Goal: Transaction & Acquisition: Purchase product/service

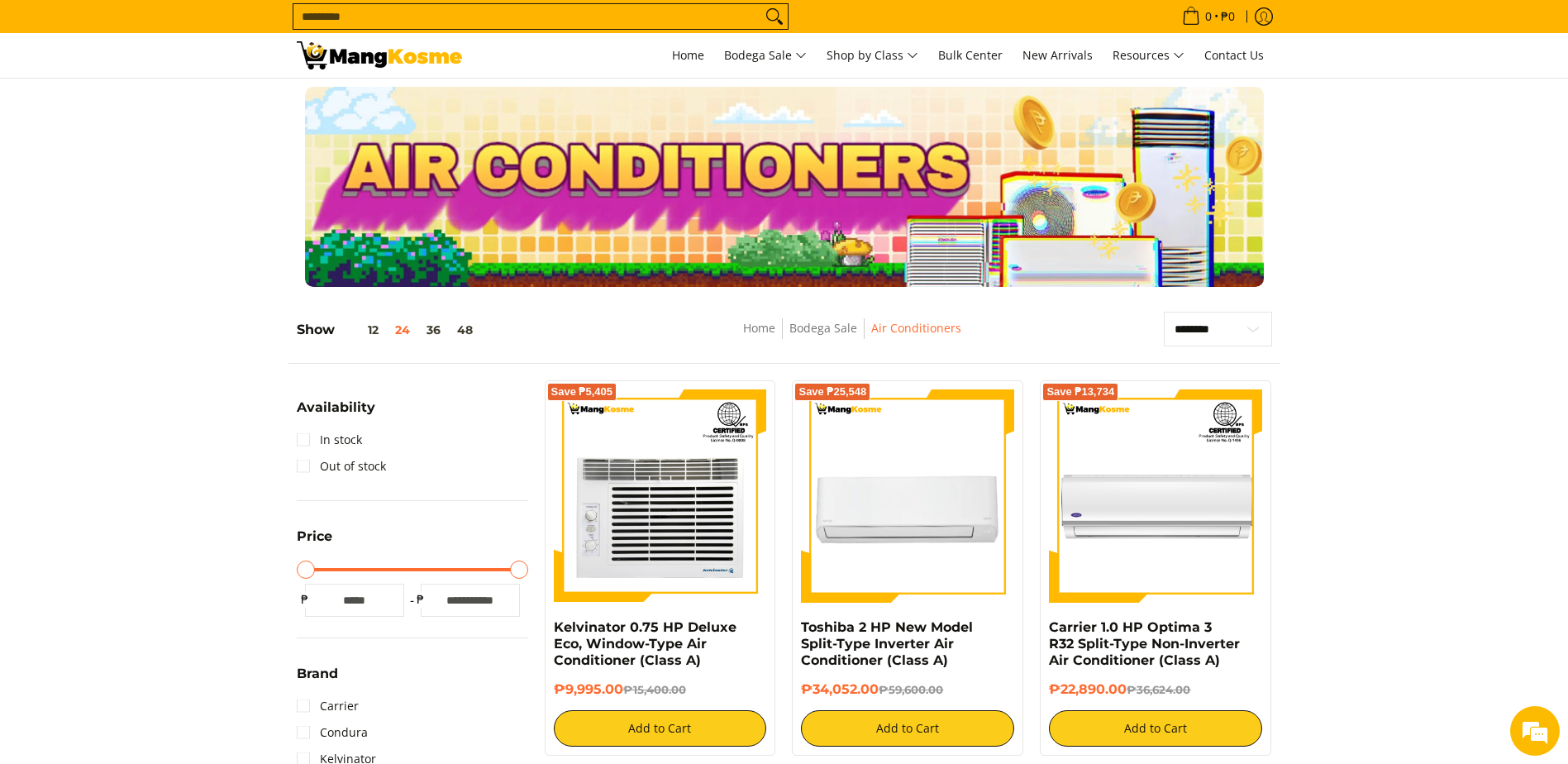
click at [630, 25] on input "Search..." at bounding box center [528, 16] width 468 height 25
type input "*****"
click at [762, 4] on button "Search" at bounding box center [775, 16] width 26 height 25
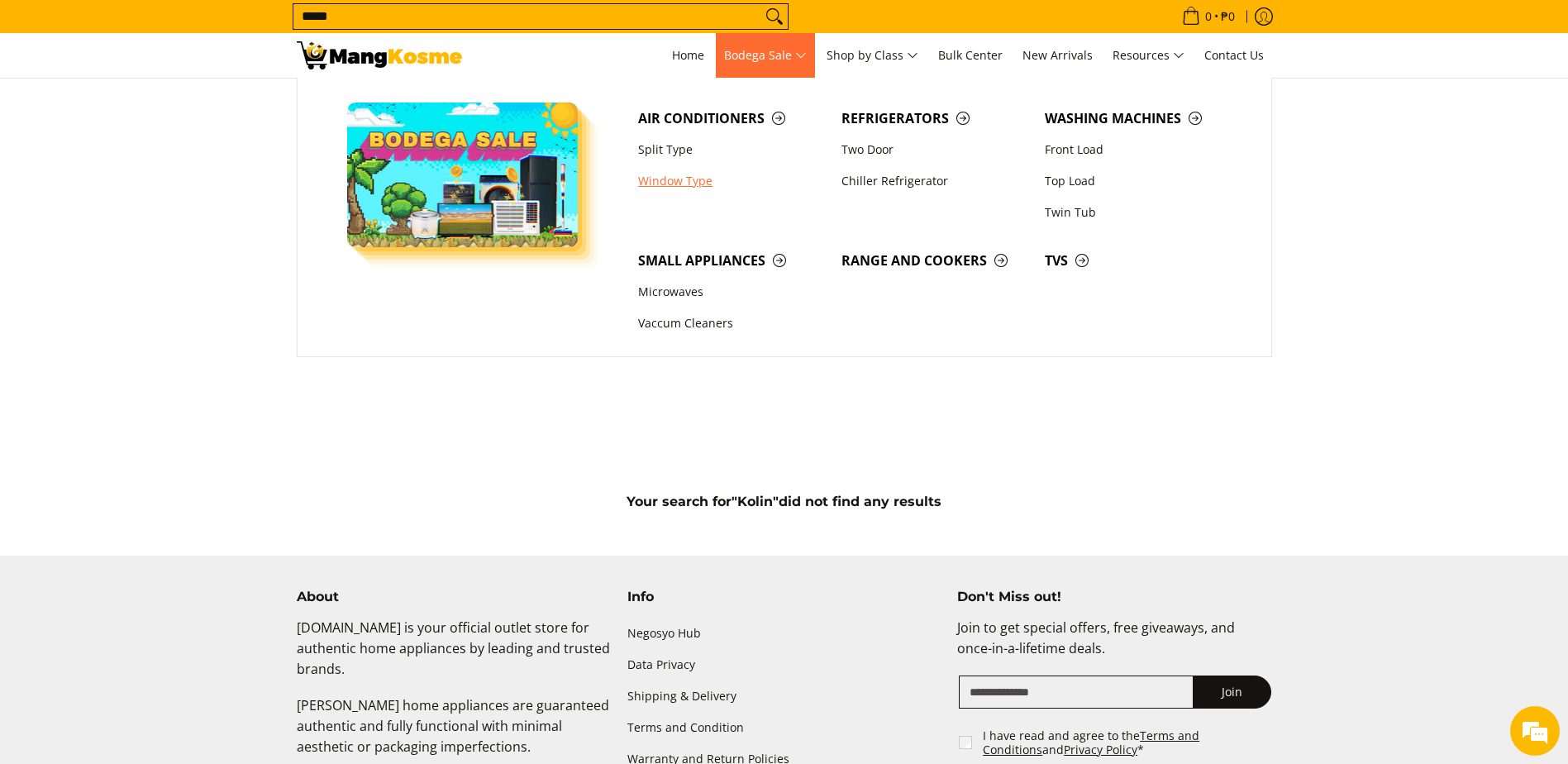
click at [682, 183] on link "Window Type" at bounding box center [732, 181] width 203 height 32
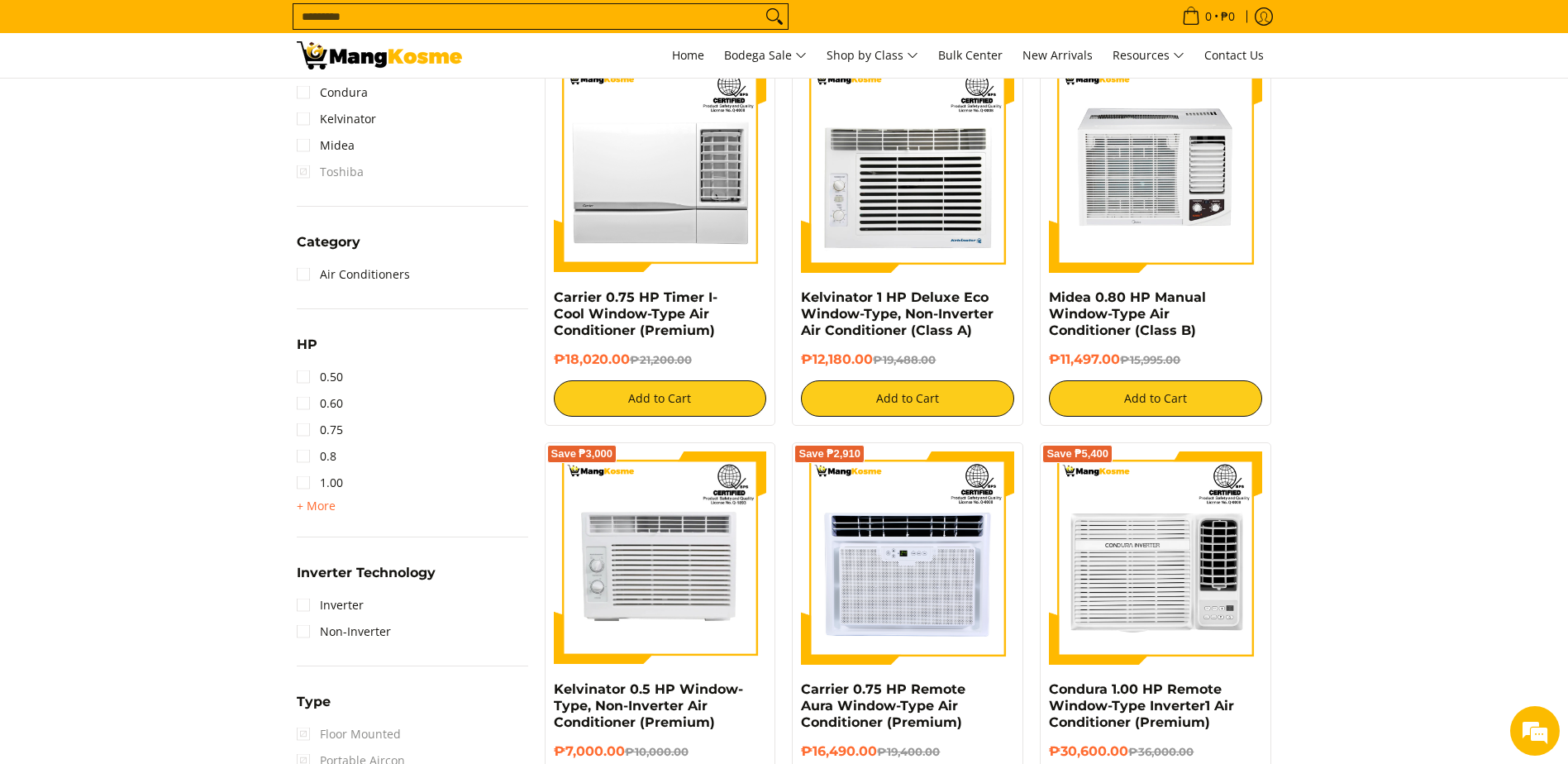
scroll to position [744, 0]
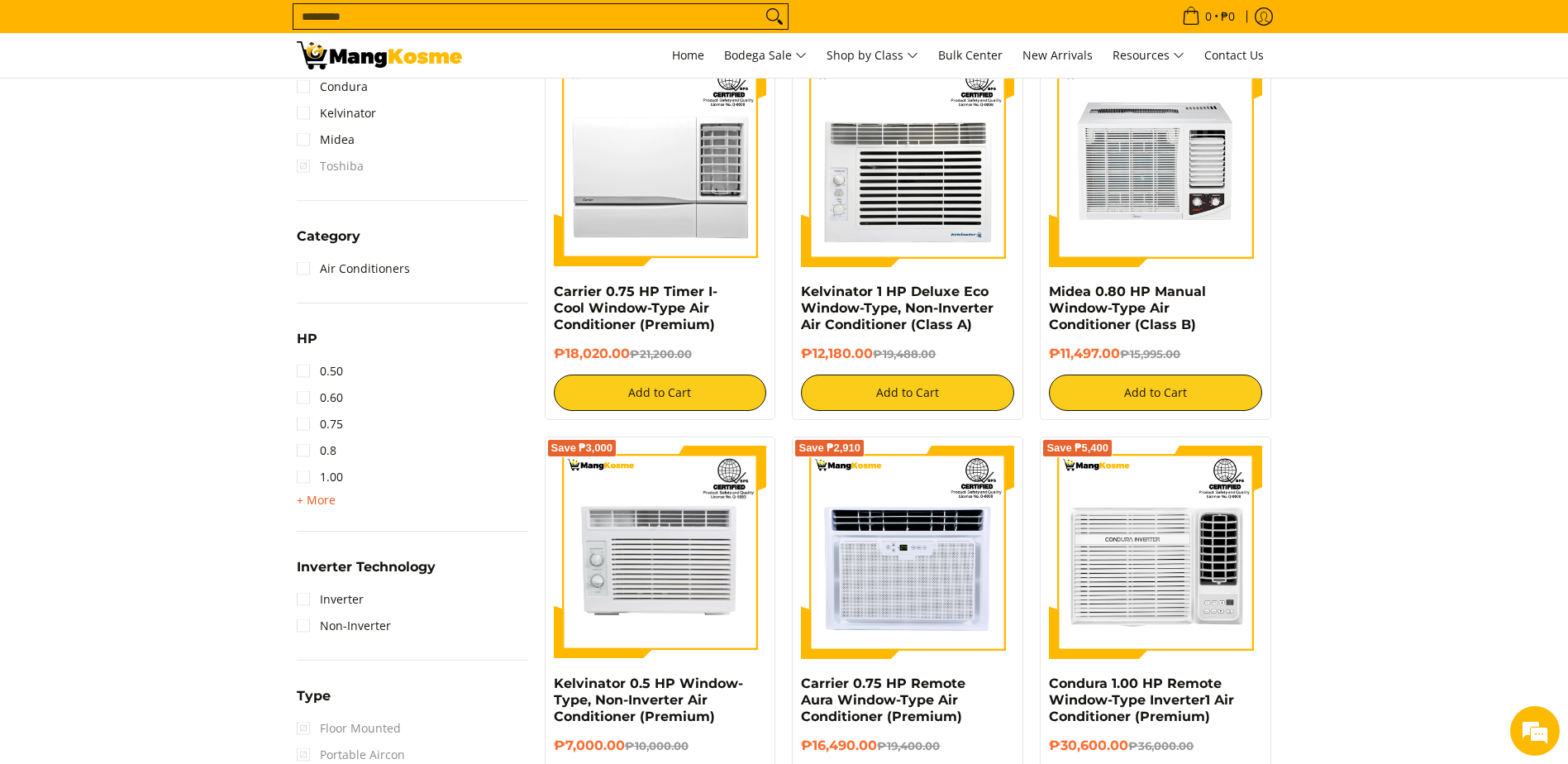
click at [325, 500] on span "+ More" at bounding box center [316, 500] width 38 height 13
click at [311, 531] on link "2.00" at bounding box center [320, 530] width 46 height 26
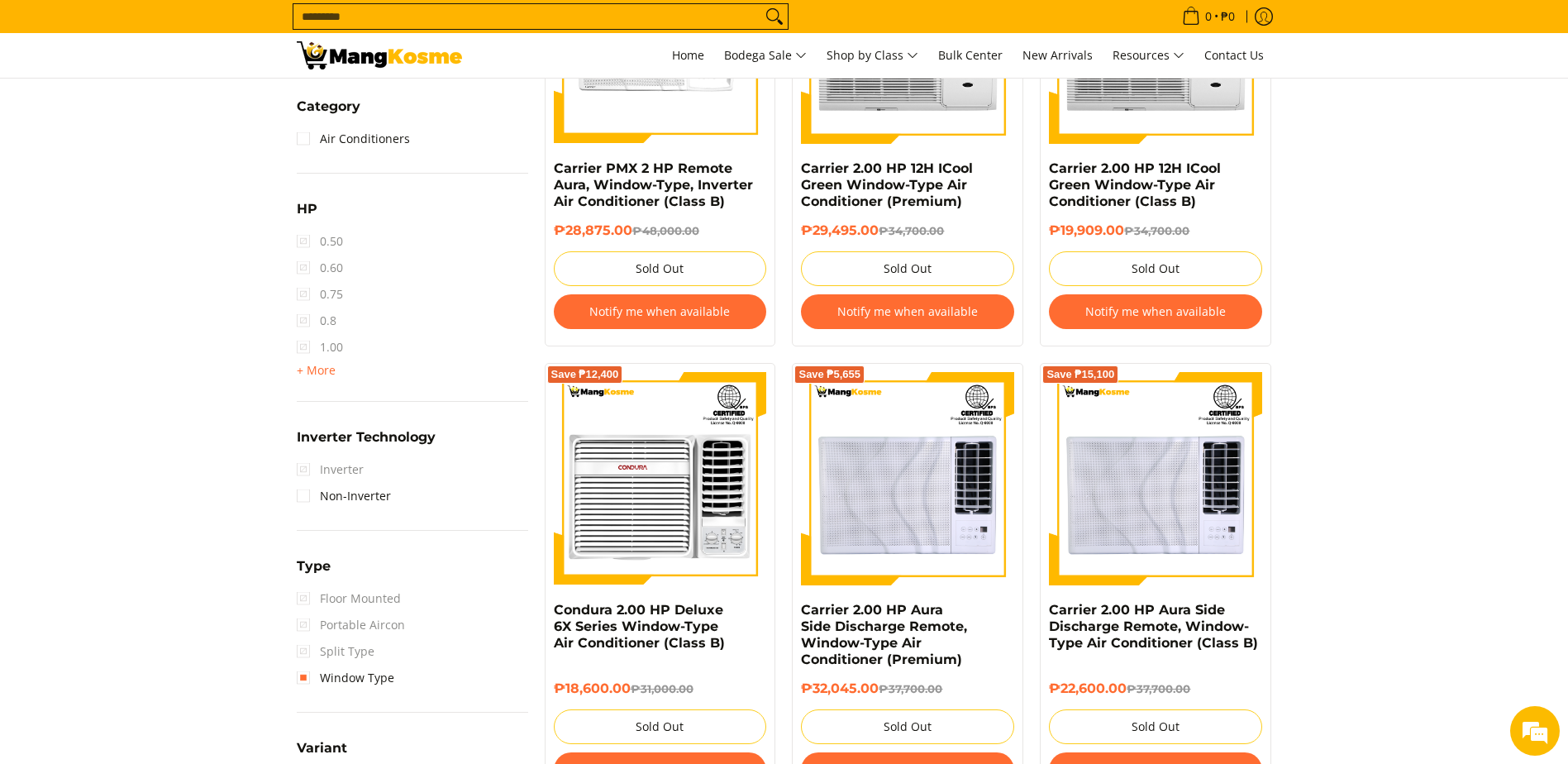
scroll to position [914, 0]
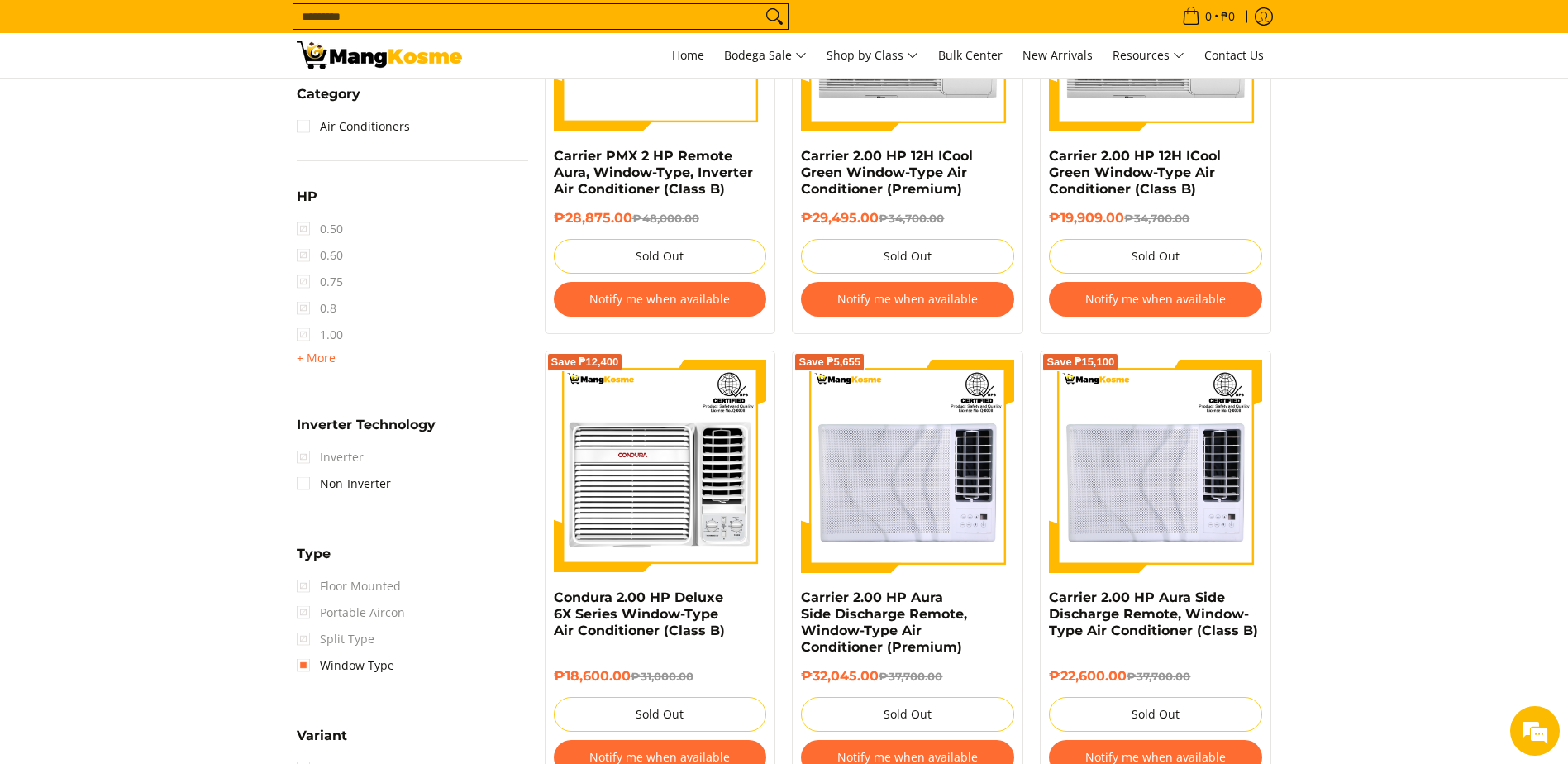
click at [308, 456] on span "Inverter" at bounding box center [331, 457] width 67 height 26
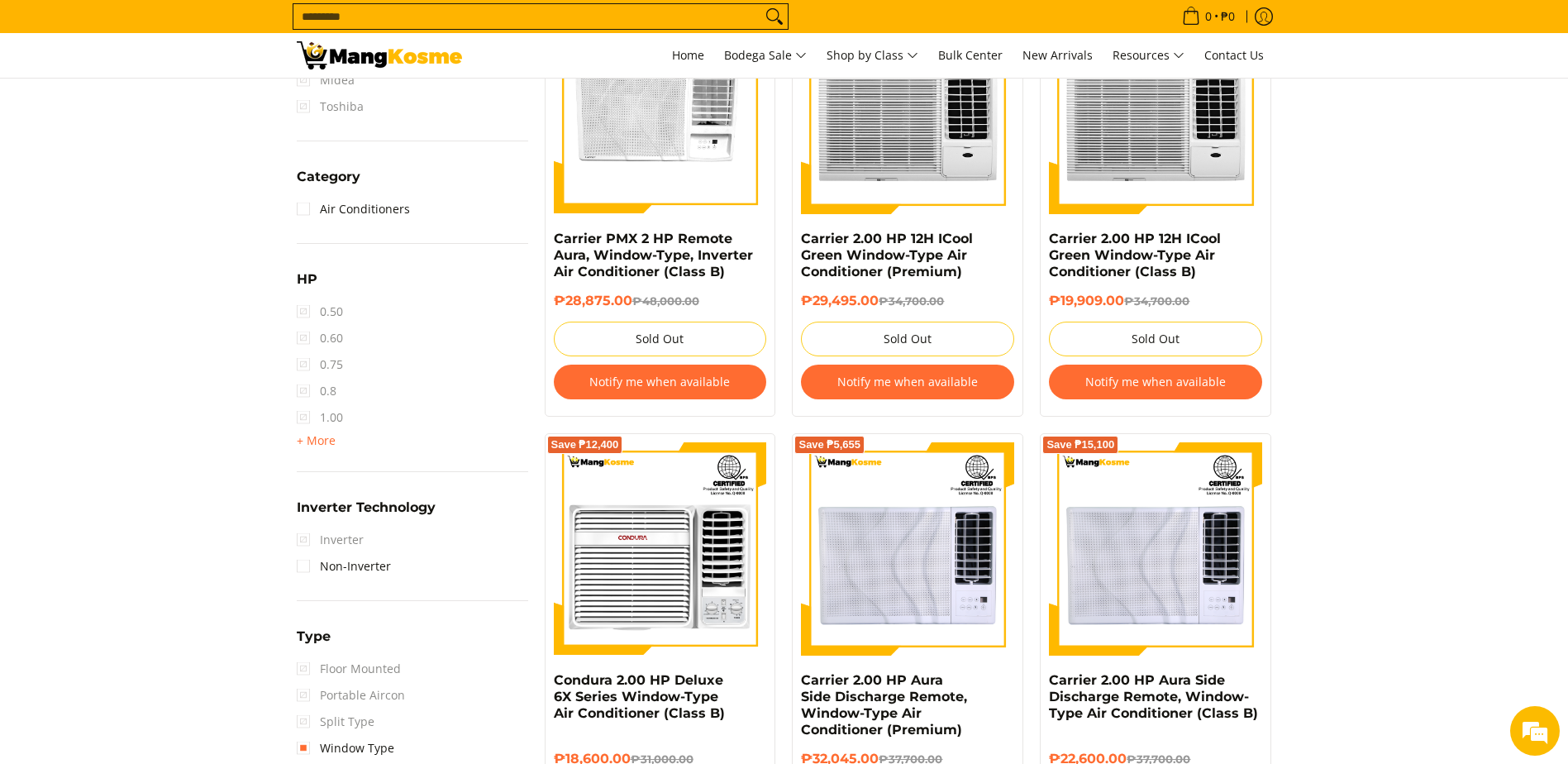
scroll to position [583, 0]
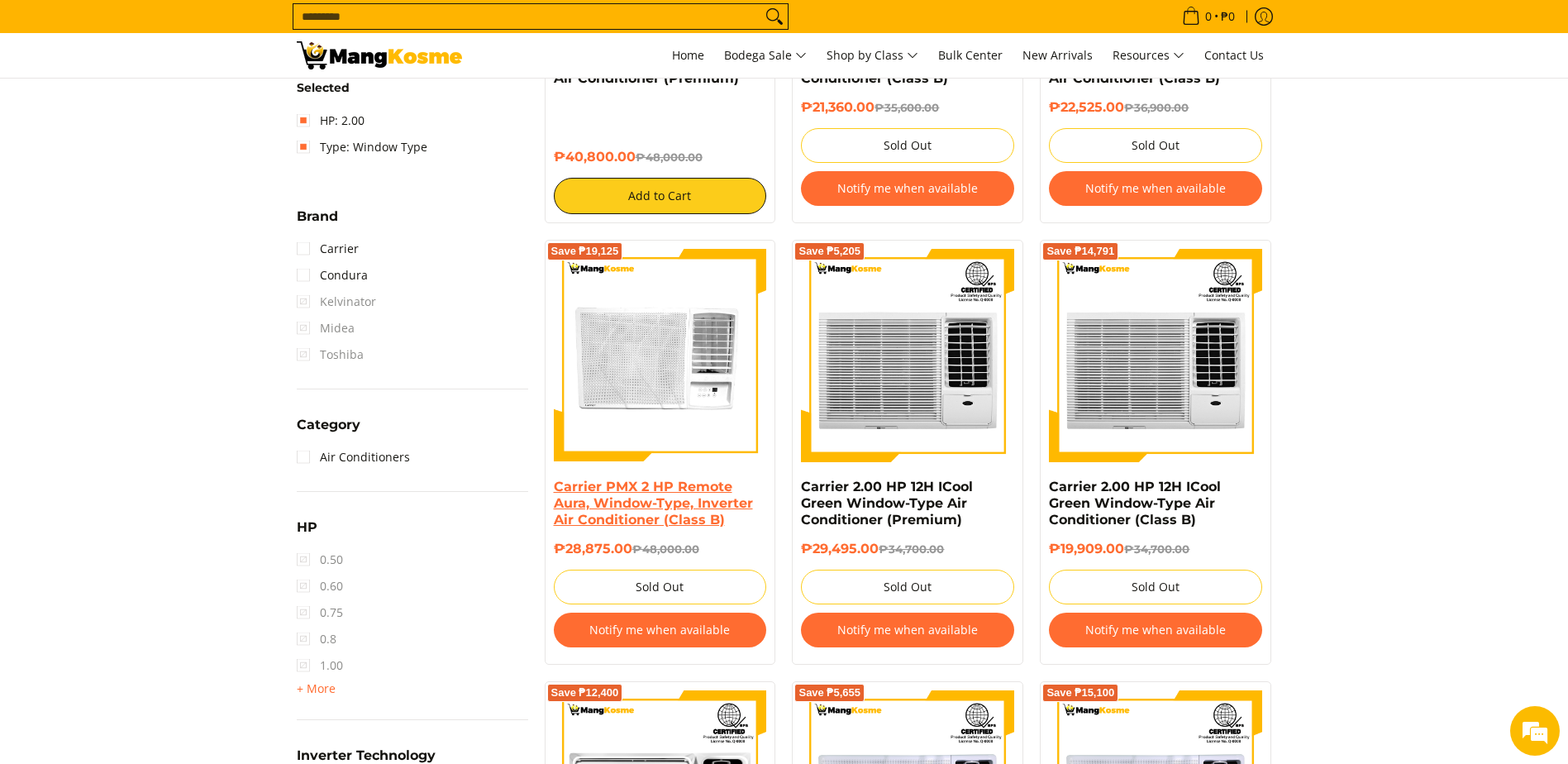
click at [642, 497] on link "Carrier PMX 2 HP Remote Aura, Window-Type, Inverter Air Conditioner (Class B)" at bounding box center [653, 503] width 199 height 49
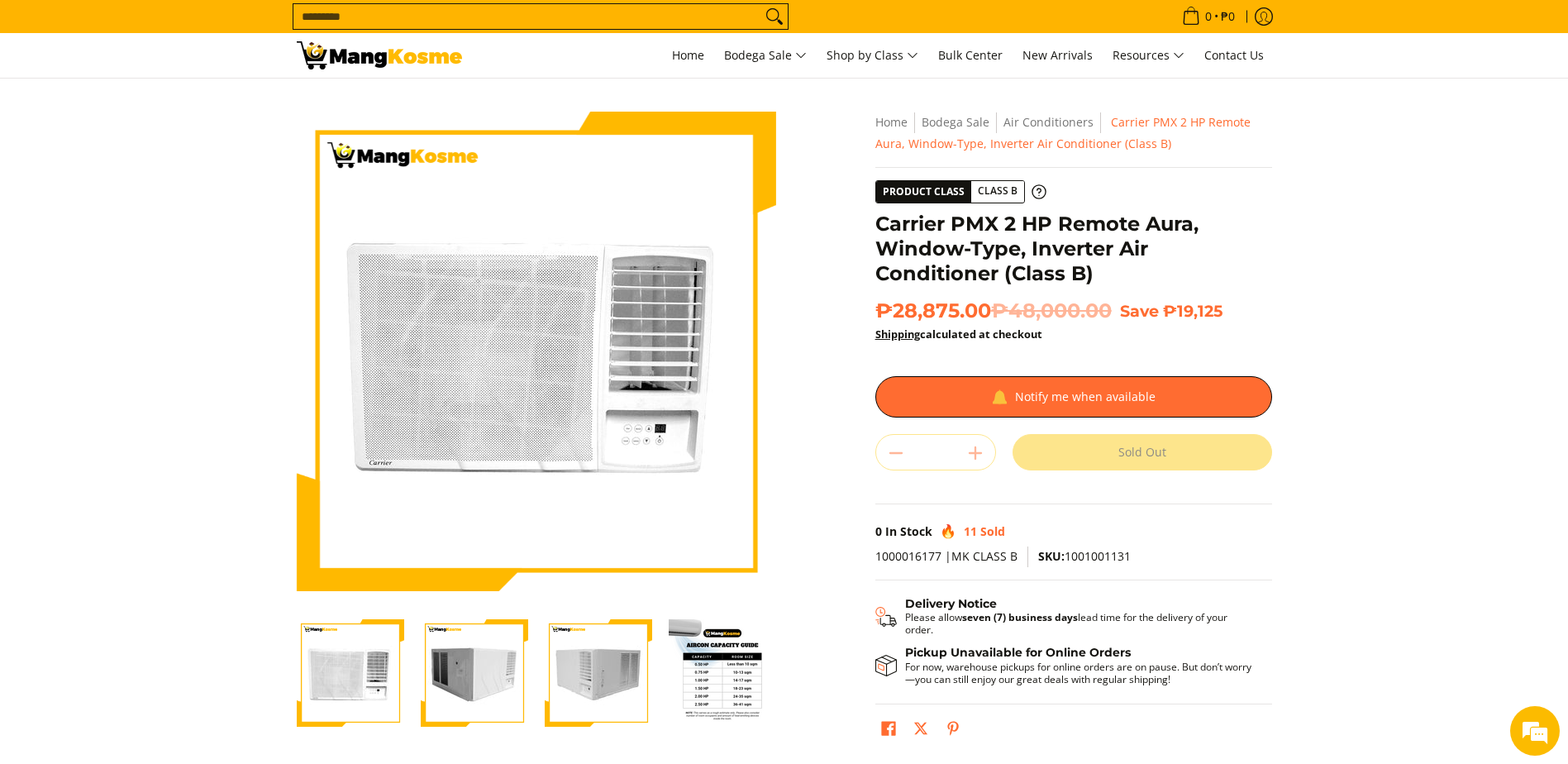
click at [590, 694] on img "Carrier PMX 2 HP Remote Aura, Window-Type, Inverter Air Conditioner (Class B)-3" at bounding box center [599, 673] width 108 height 108
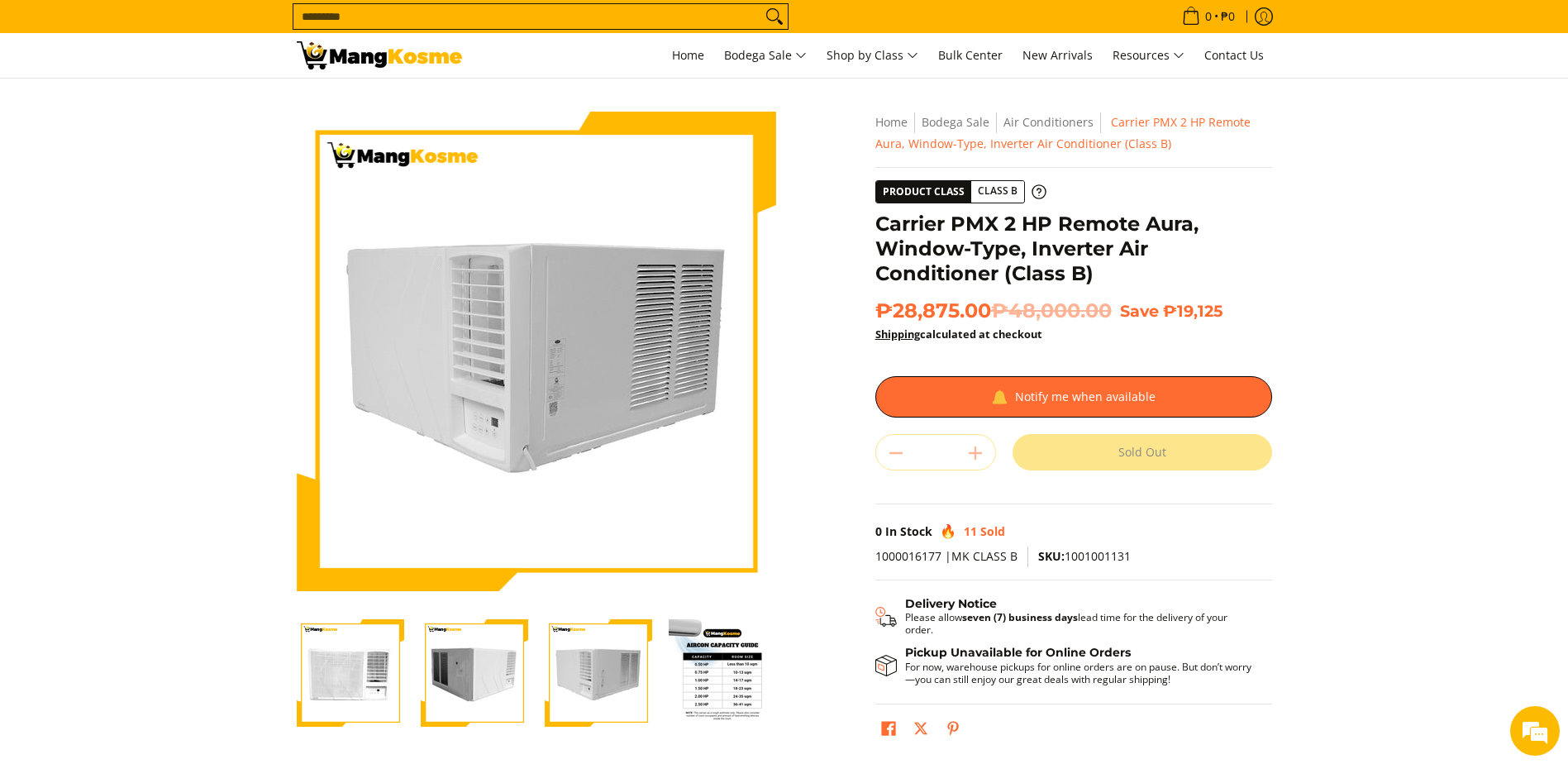
click at [693, 680] on img "Carrier PMX 2 HP Remote Aura, Window-Type, Inverter Air Conditioner (Class B)-4" at bounding box center [723, 673] width 108 height 108
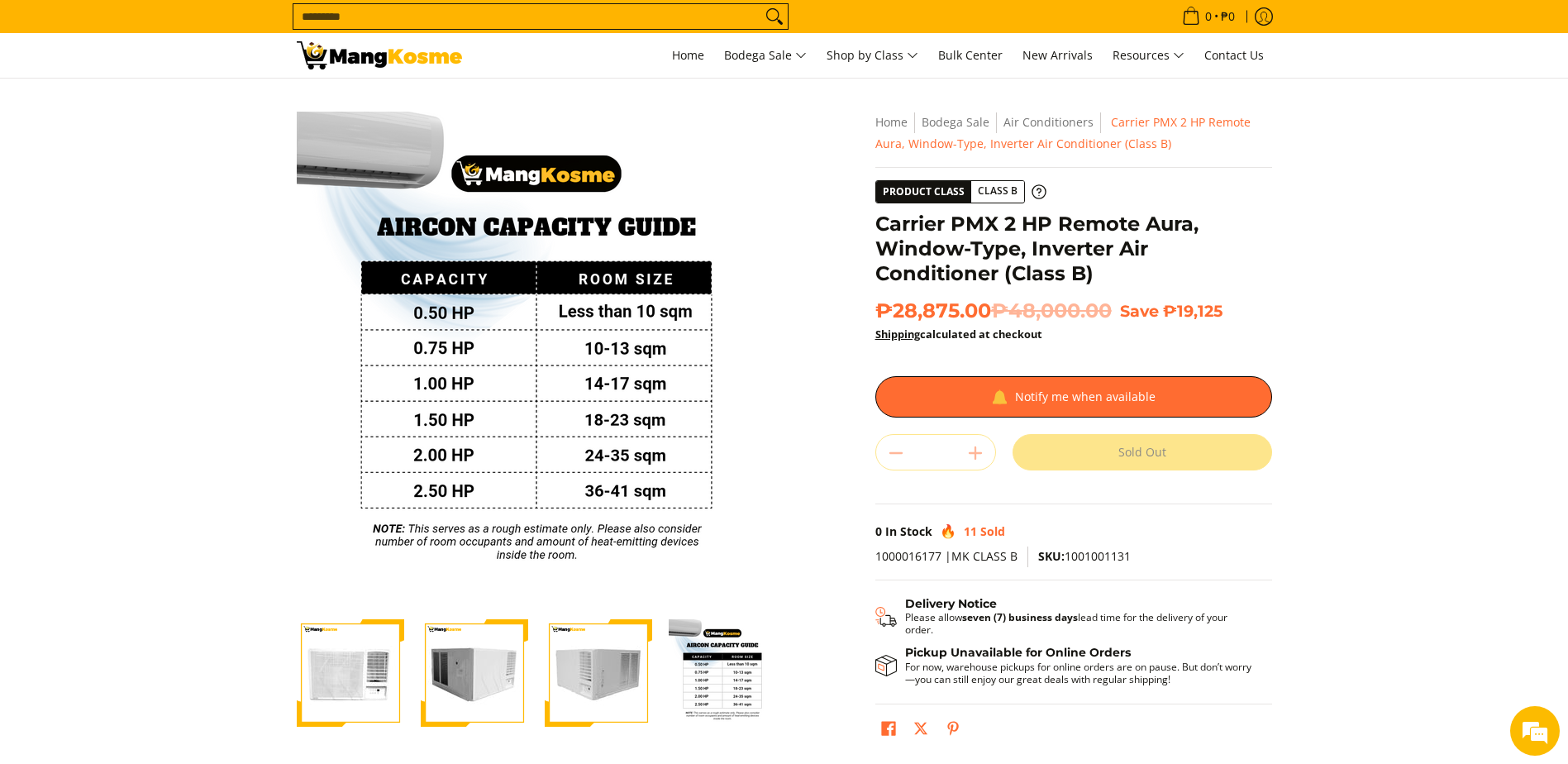
click at [604, 673] on img "Carrier PMX 2 HP Remote Aura, Window-Type, Inverter Air Conditioner (Class B)-3" at bounding box center [599, 673] width 108 height 108
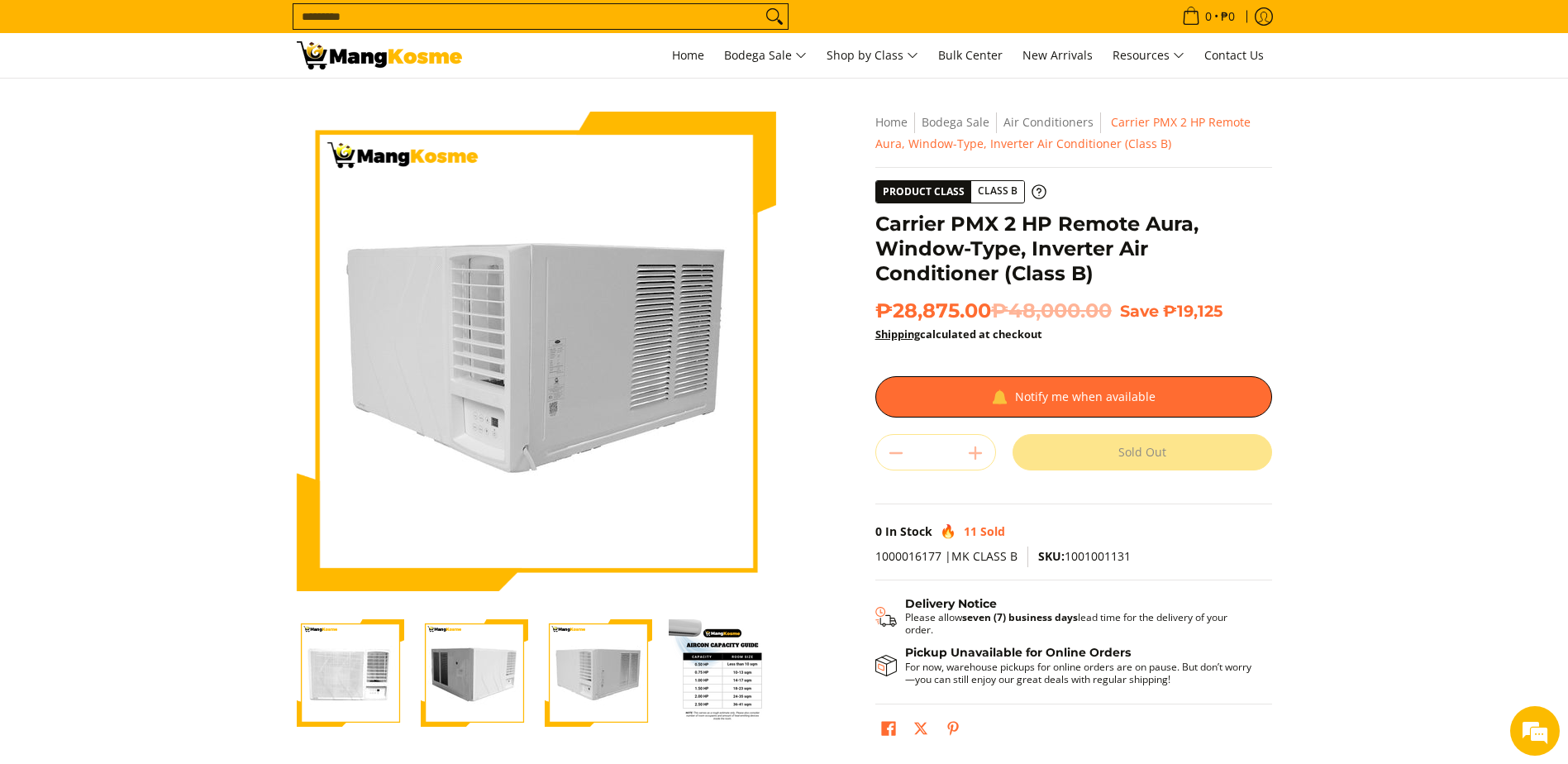
drag, startPoint x: 440, startPoint y: 687, endPoint x: 453, endPoint y: 691, distance: 13.6
click at [445, 691] on img "Carrier PMX 2 HP Remote Aura, Window-Type, Inverter Air Conditioner (Class B)-2" at bounding box center [475, 673] width 108 height 108
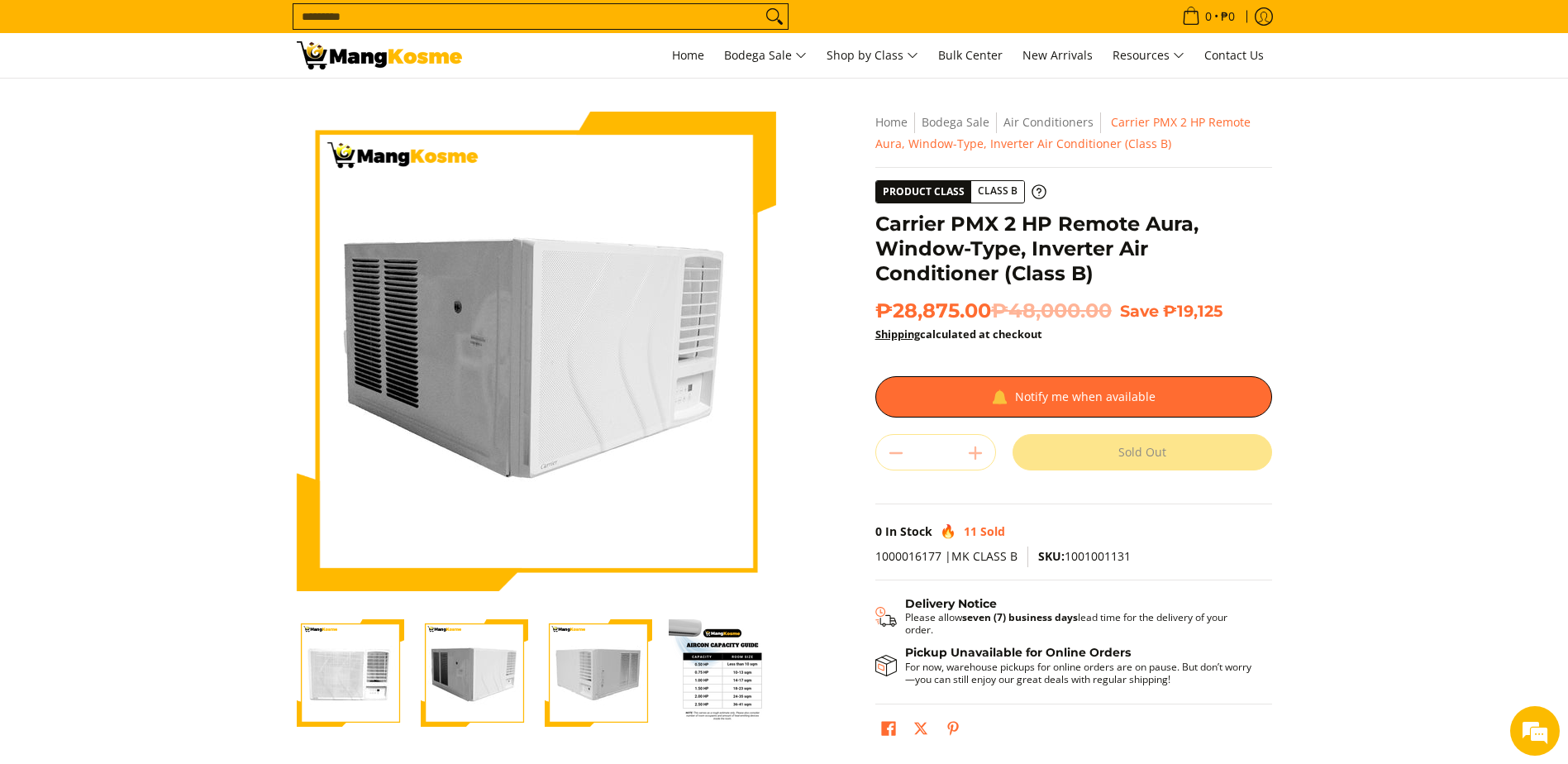
click at [565, 692] on img "Carrier PMX 2 HP Remote Aura, Window-Type, Inverter Air Conditioner (Class B)-3" at bounding box center [599, 673] width 108 height 108
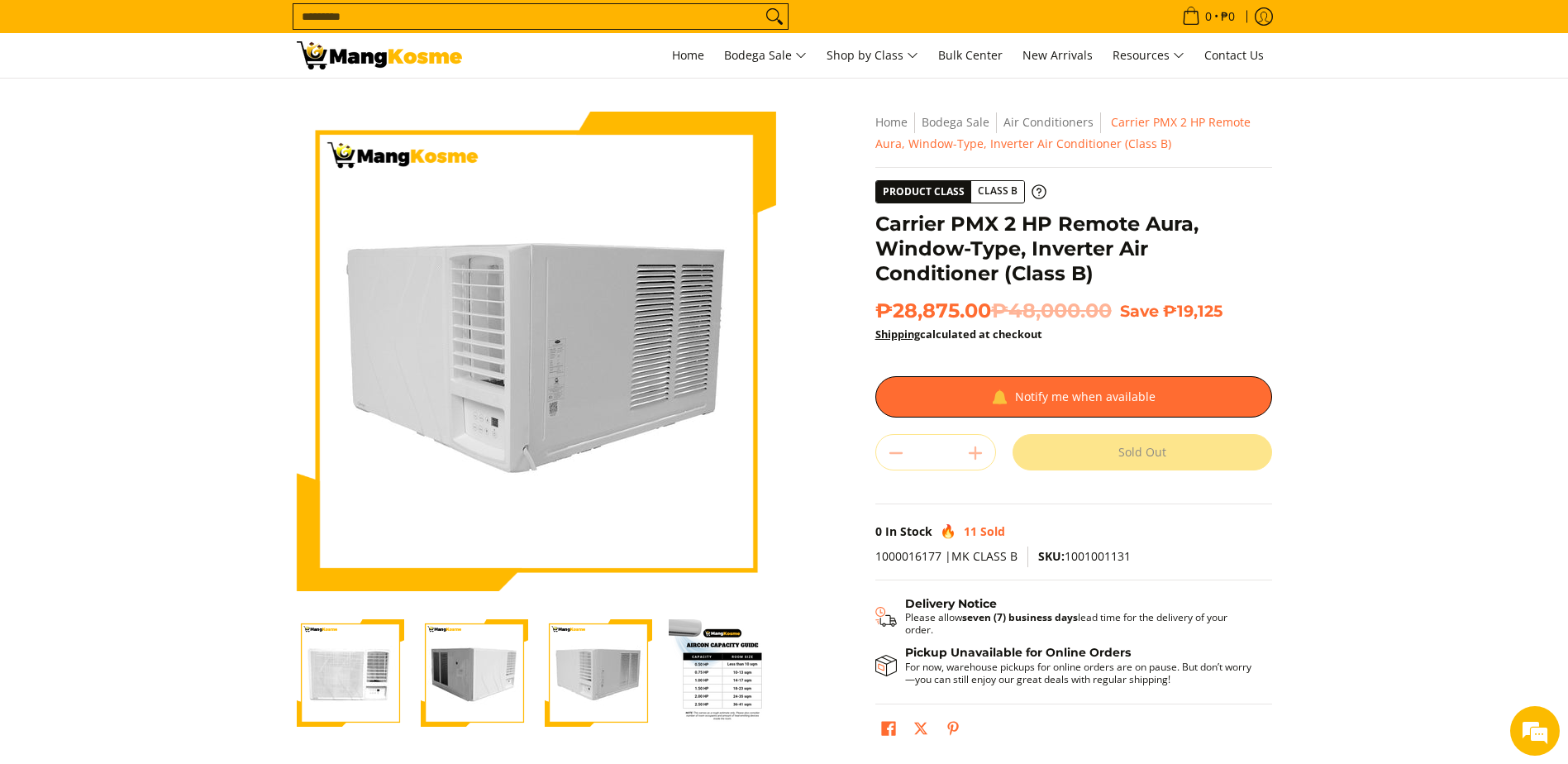
click at [628, 688] on img "Carrier PMX 2 HP Remote Aura, Window-Type, Inverter Air Conditioner (Class B)-3" at bounding box center [599, 673] width 108 height 108
click at [661, 685] on div at bounding box center [722, 673] width 124 height 128
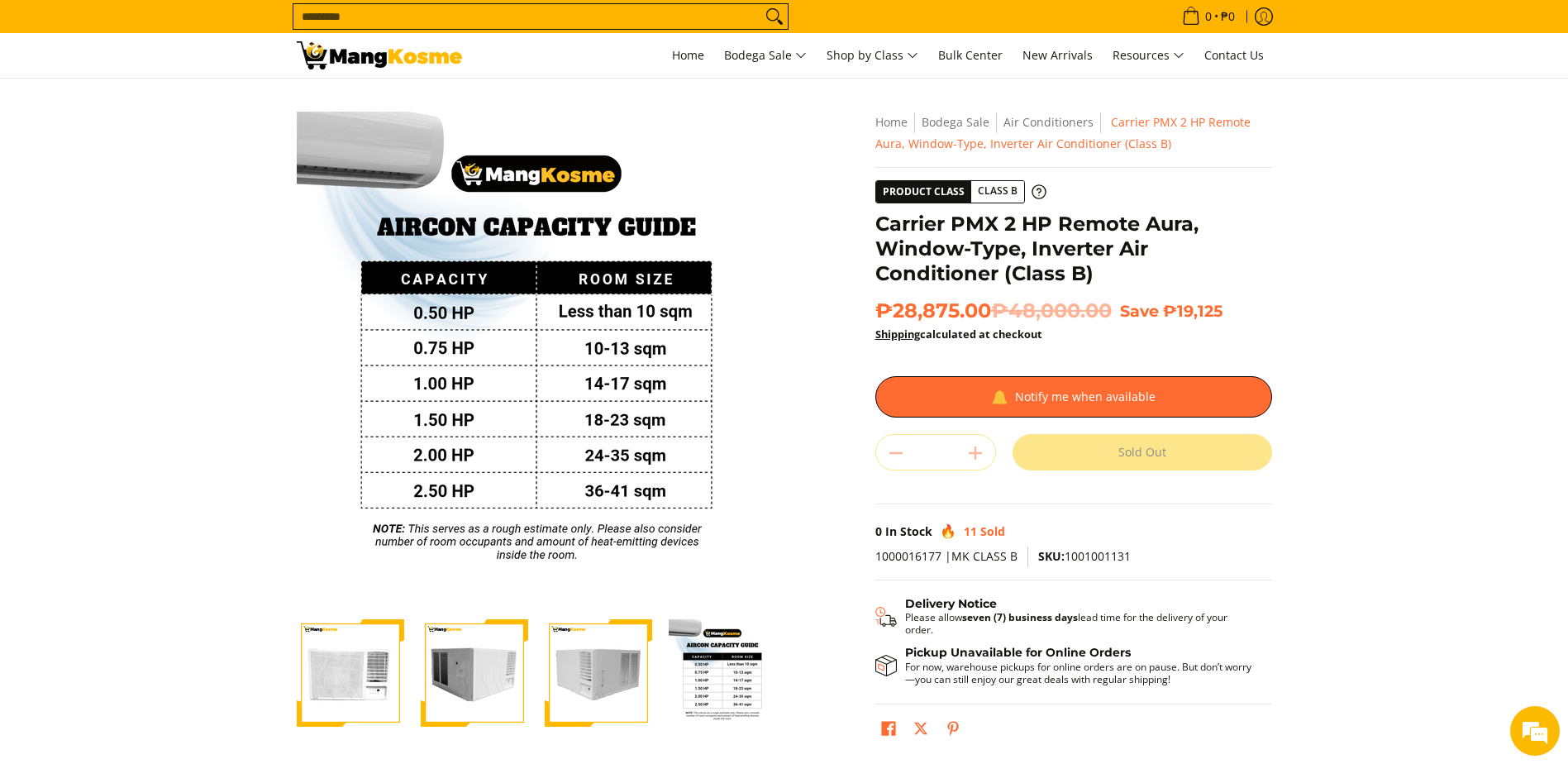
click at [691, 685] on img "Carrier PMX 2 HP Remote Aura, Window-Type, Inverter Air Conditioner (Class B)-4" at bounding box center [723, 673] width 108 height 108
